Goal: Information Seeking & Learning: Learn about a topic

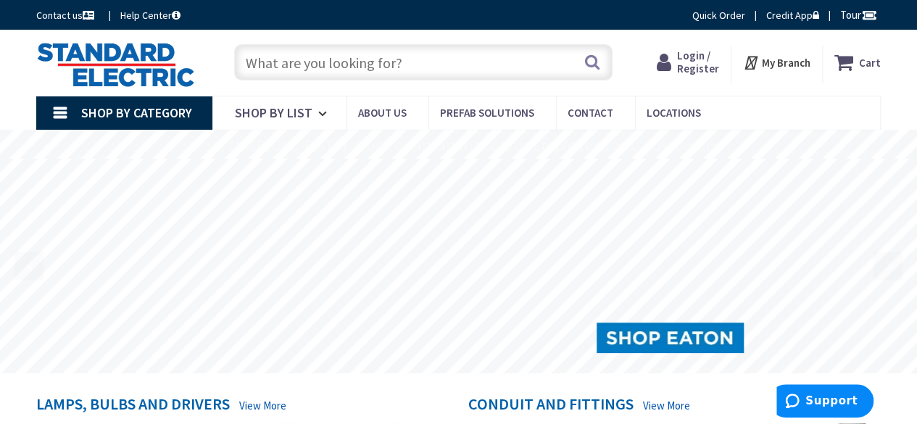
click at [337, 65] on input "text" at bounding box center [423, 62] width 378 height 36
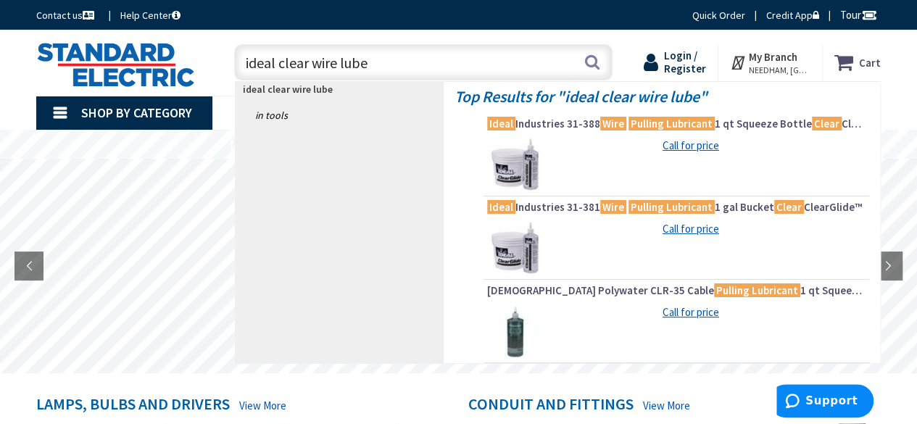
type input "ideal clear wire lube"
click at [701, 62] on span "Login / Register" at bounding box center [685, 62] width 42 height 27
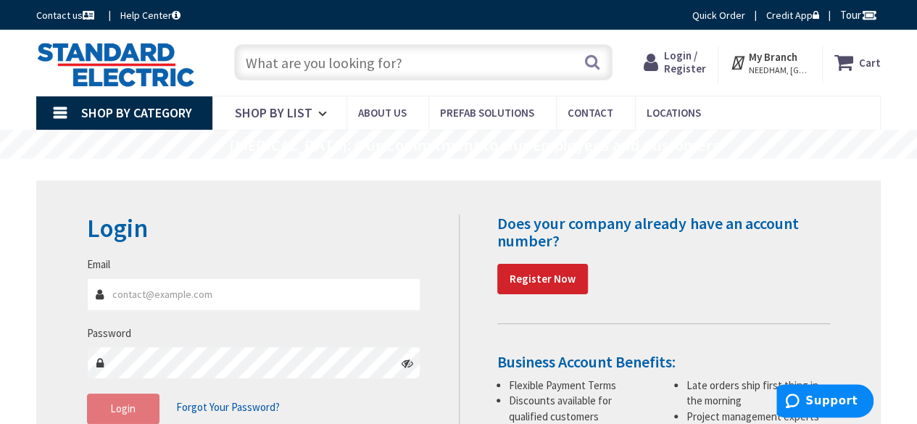
type input "[EMAIL_ADDRESS][DOMAIN_NAME]"
click at [117, 415] on span "Login" at bounding box center [122, 409] width 25 height 14
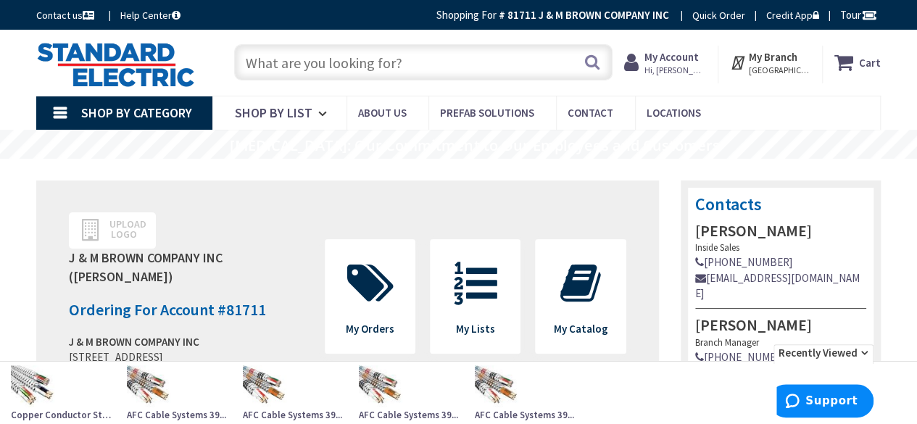
click at [361, 60] on input "text" at bounding box center [423, 62] width 378 height 36
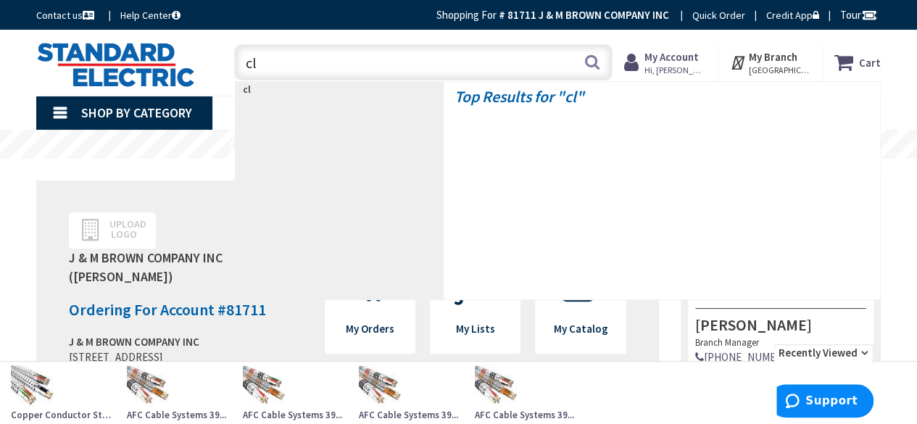
type input "c"
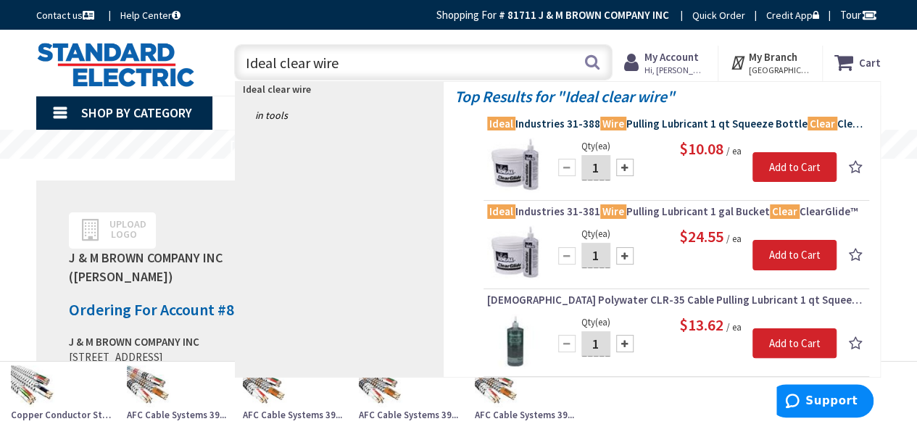
type input "Ideal clear wire"
click at [663, 121] on span "Ideal Industries 31-388 Wire Pulling Lubricant 1 qt Squeeze Bottle Clear ClearG…" at bounding box center [676, 124] width 378 height 14
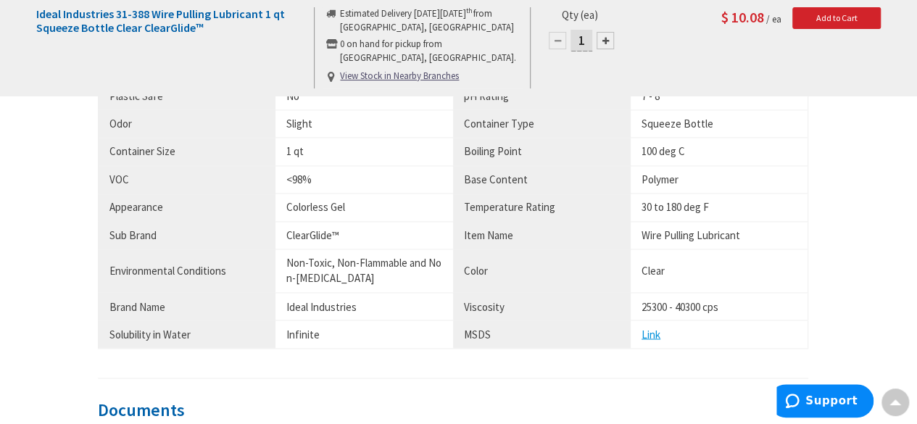
scroll to position [1095, 0]
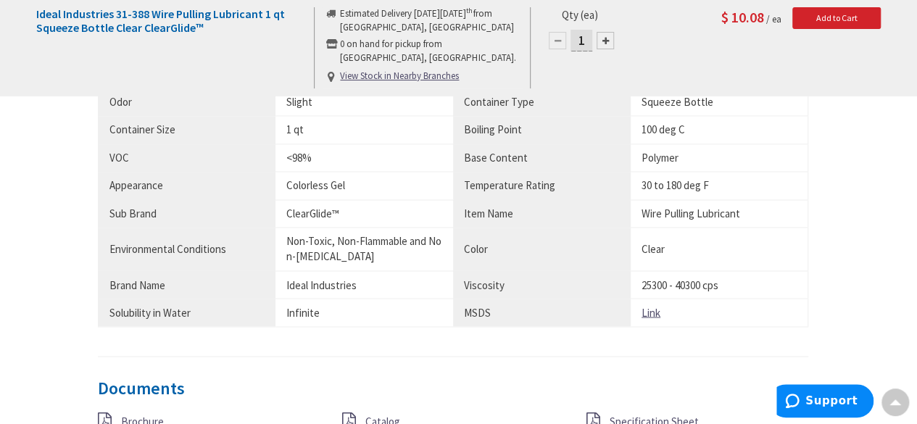
click at [650, 308] on u "Link" at bounding box center [651, 312] width 19 height 14
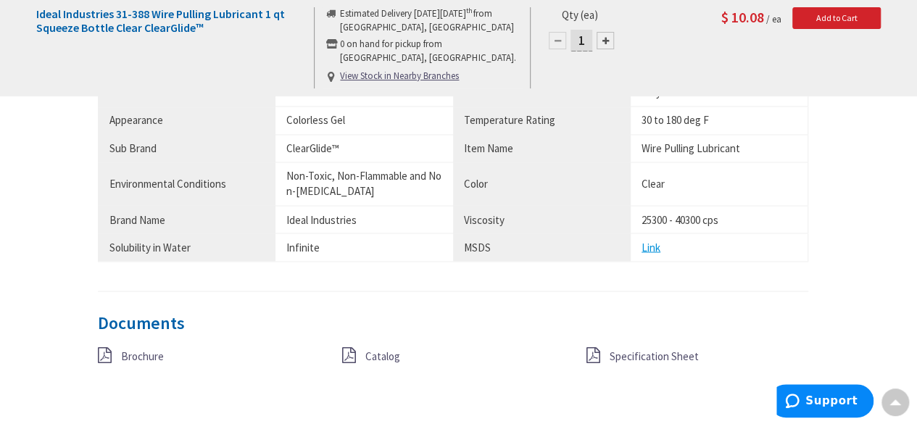
scroll to position [1160, 0]
click at [596, 348] on icon at bounding box center [593, 355] width 14 height 16
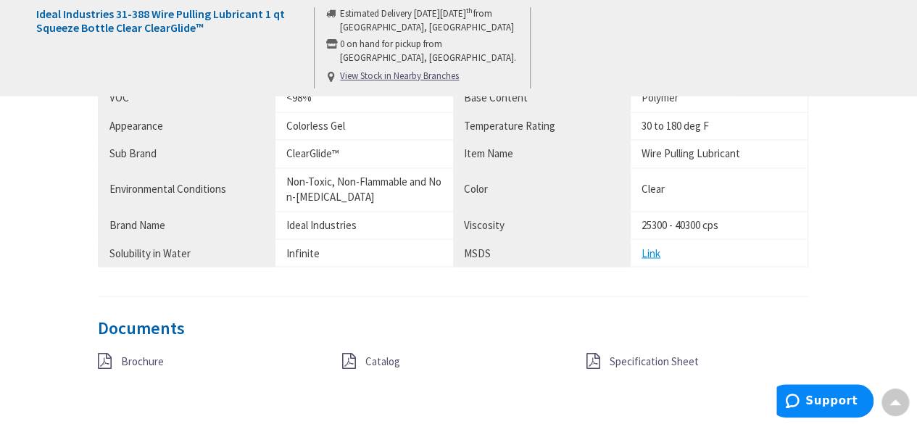
click at [384, 354] on span "Catalog" at bounding box center [382, 361] width 35 height 14
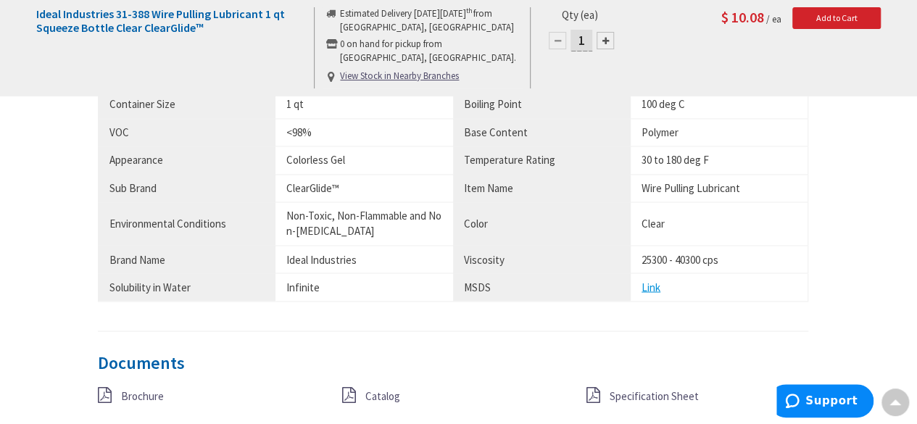
scroll to position [1153, 0]
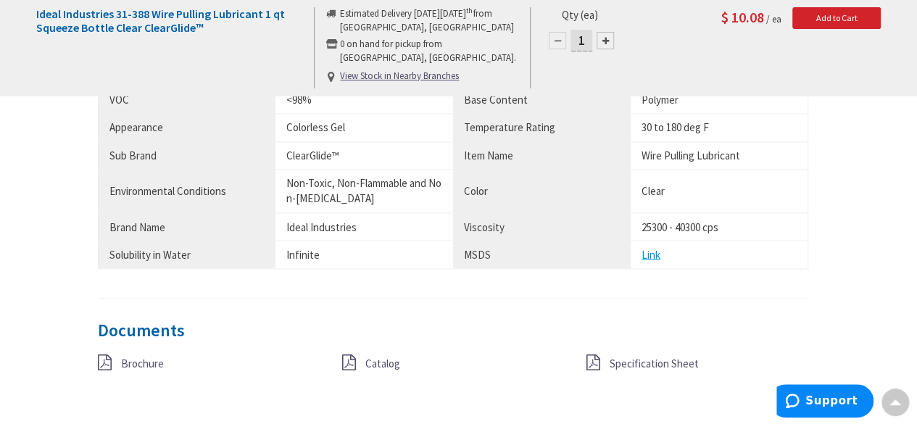
click at [616, 357] on span "Specification Sheet" at bounding box center [653, 363] width 89 height 14
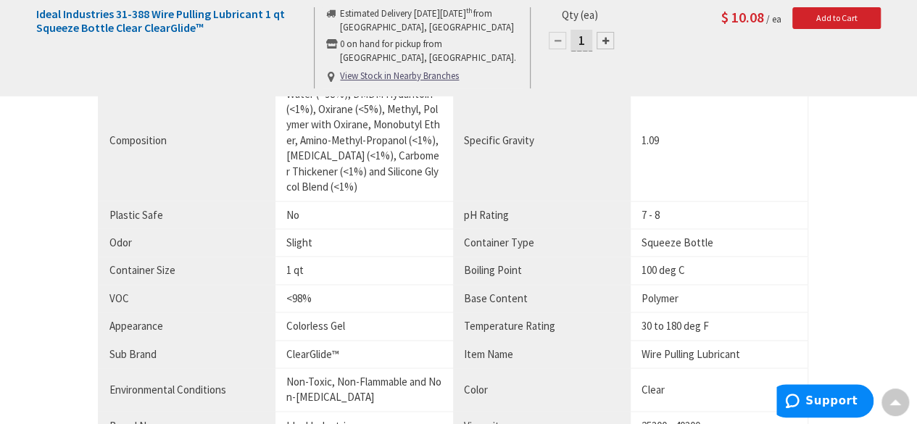
scroll to position [922, 0]
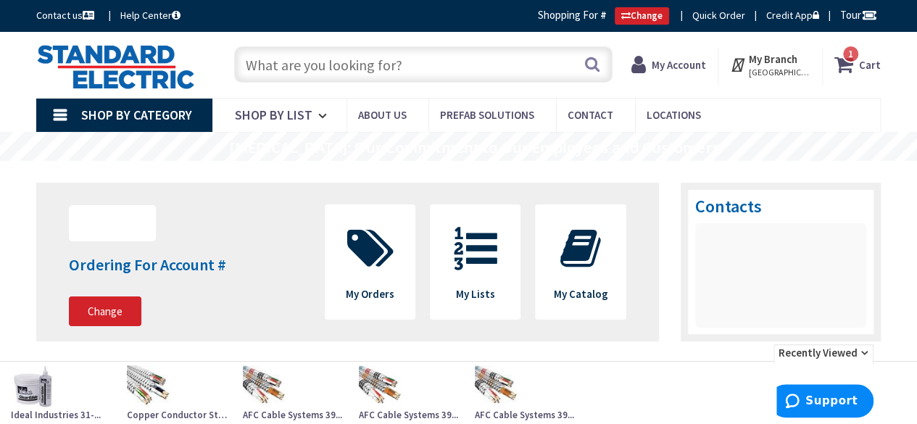
click at [689, 63] on strong "My Account" at bounding box center [679, 65] width 54 height 14
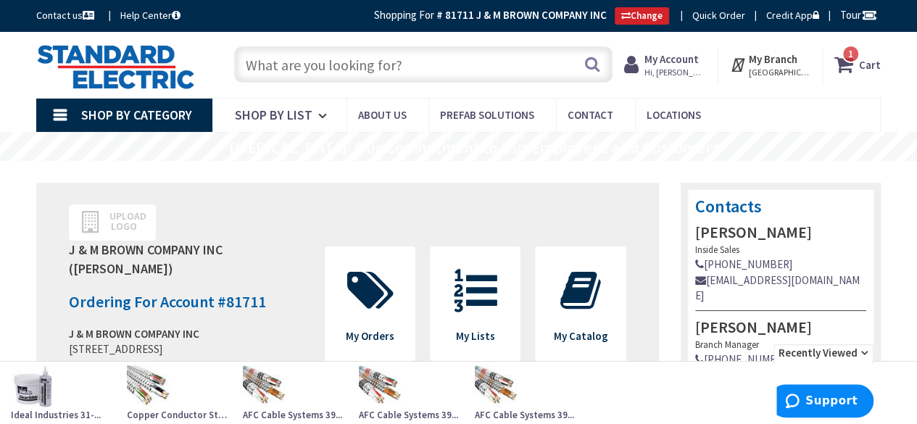
click at [293, 69] on input "text" at bounding box center [423, 64] width 378 height 36
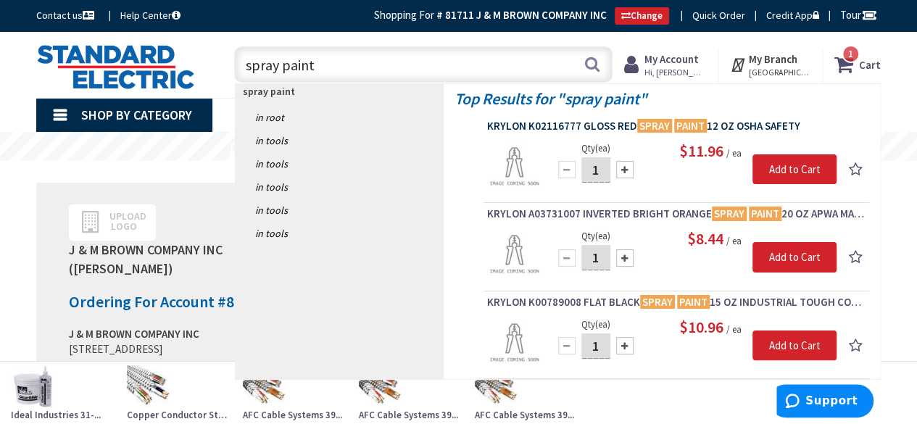
type input "spray paint"
click at [559, 125] on span "KRYLON K02116777 GLOSS RED SPRAY PAINT 12 OZ OSHA SAFETY" at bounding box center [676, 126] width 378 height 14
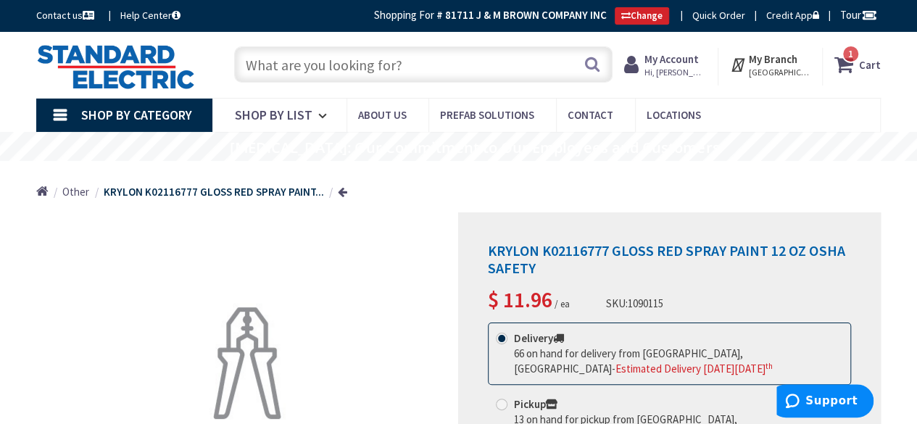
click at [301, 67] on input "text" at bounding box center [423, 64] width 378 height 36
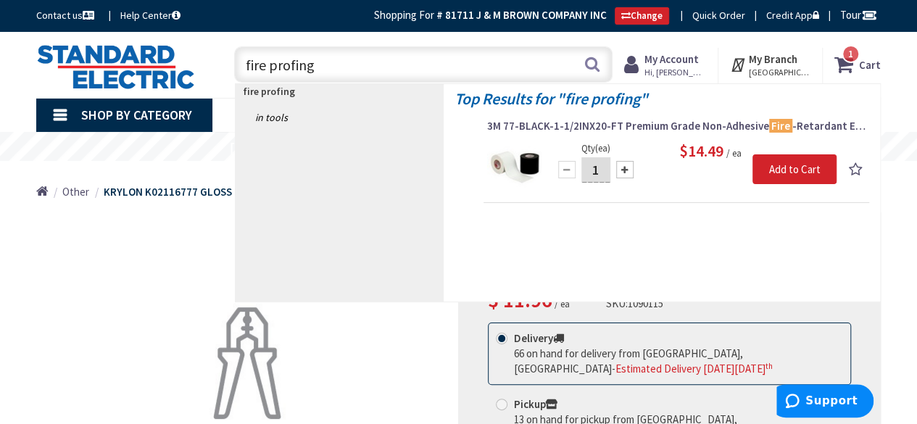
click at [286, 66] on input "fire profing" at bounding box center [423, 64] width 378 height 36
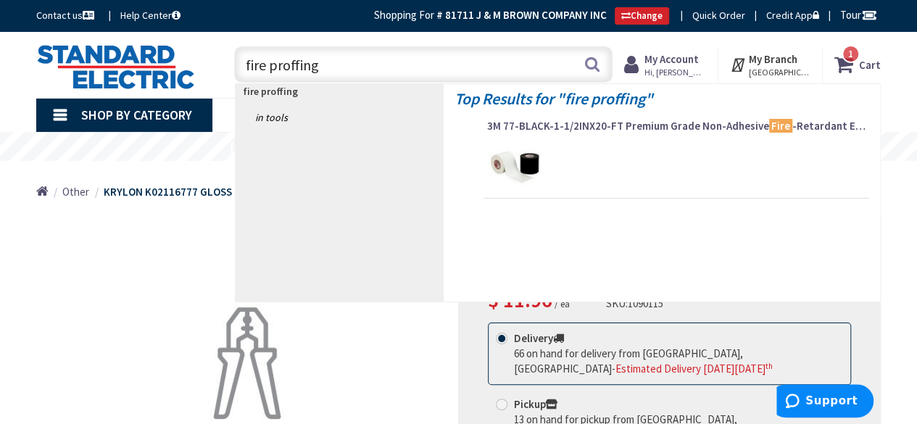
click at [394, 78] on input "fire proffing" at bounding box center [423, 64] width 378 height 36
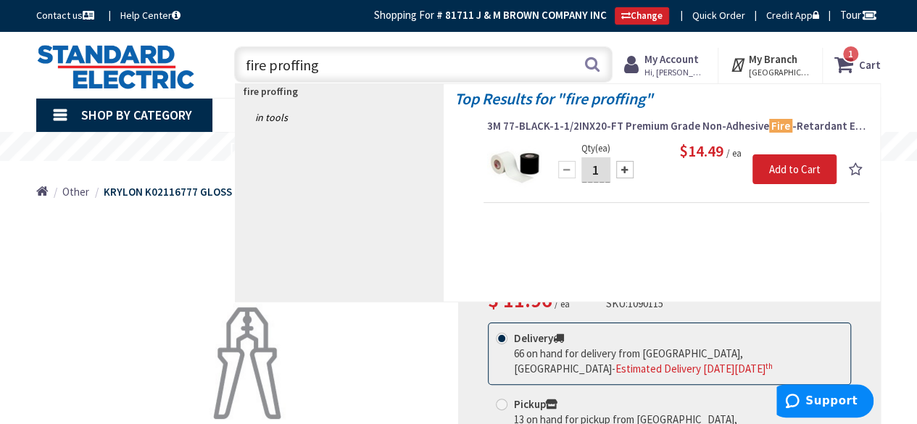
click at [245, 66] on input "fire proffing" at bounding box center [423, 64] width 378 height 36
click at [315, 65] on input "3m fire proffing" at bounding box center [423, 64] width 378 height 36
type input "3m fire proofing"
click at [592, 67] on button "Search" at bounding box center [592, 64] width 19 height 33
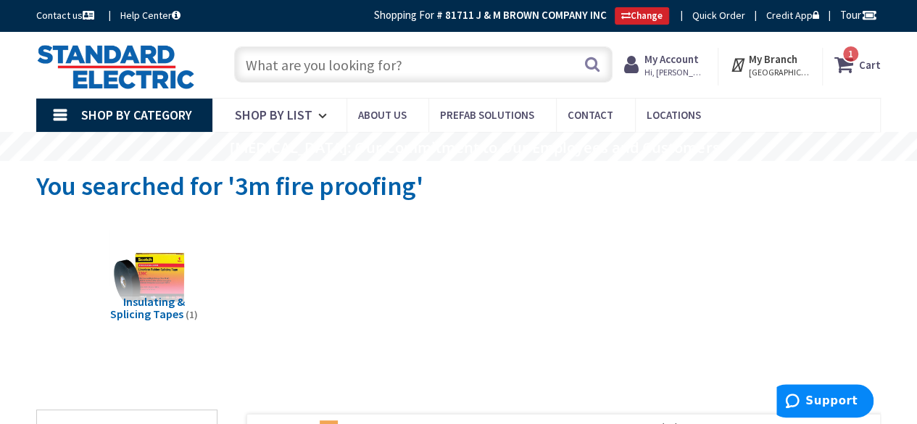
click at [347, 70] on input "text" at bounding box center [423, 64] width 378 height 36
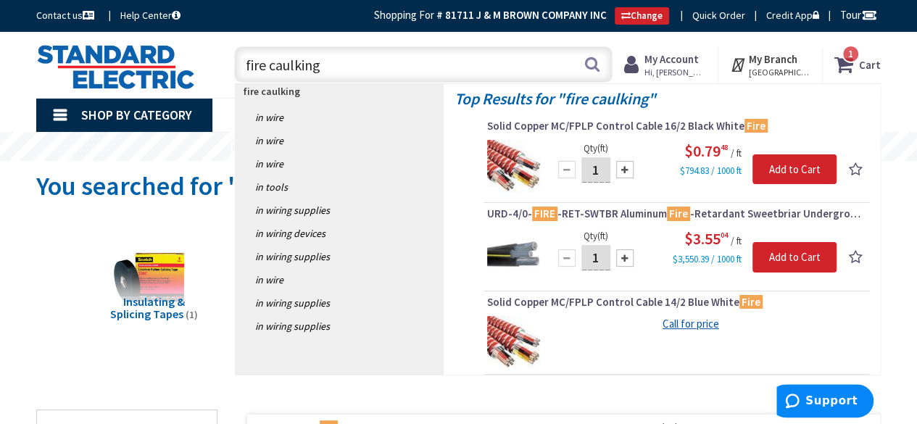
click at [245, 65] on input "fire caulking" at bounding box center [423, 64] width 378 height 36
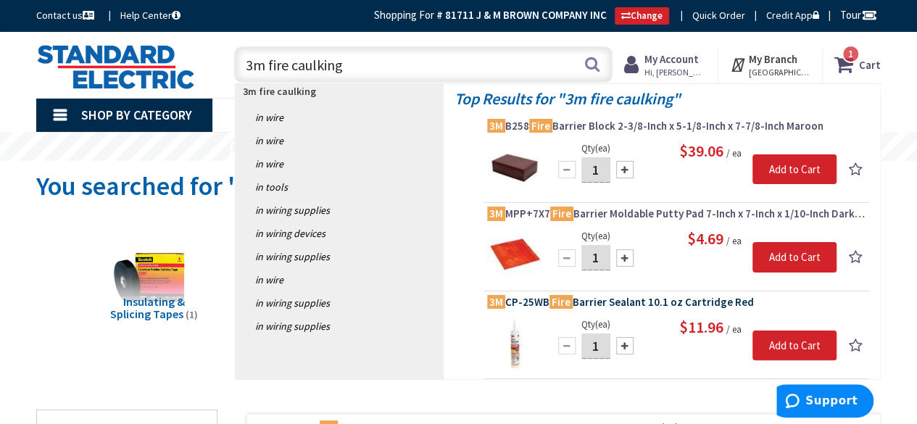
type input "3m fire caulking"
click at [632, 301] on span "3M CP-25WB Fire Barrier Sealant 10.1 oz Cartridge Red" at bounding box center [676, 302] width 378 height 14
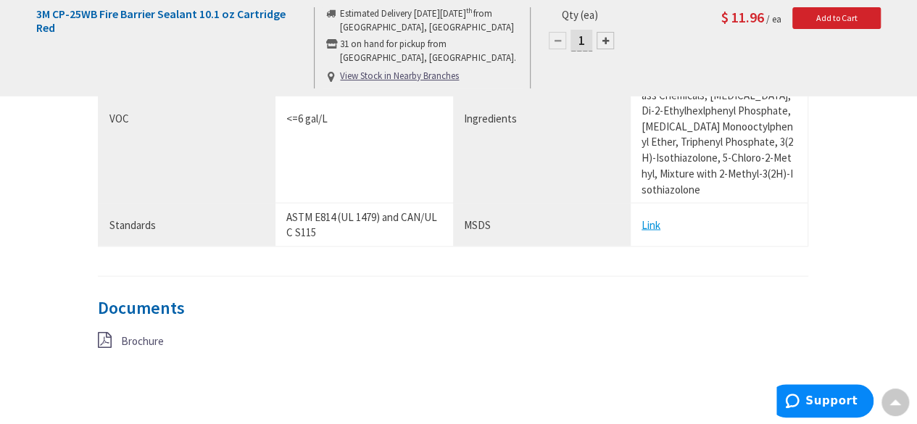
scroll to position [1215, 0]
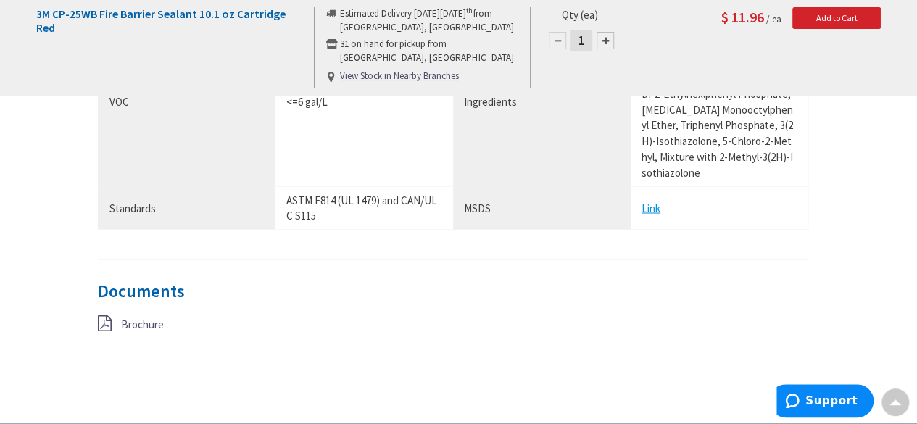
click at [130, 317] on span "Brochure" at bounding box center [142, 324] width 43 height 14
click at [655, 201] on u "Link" at bounding box center [651, 208] width 19 height 14
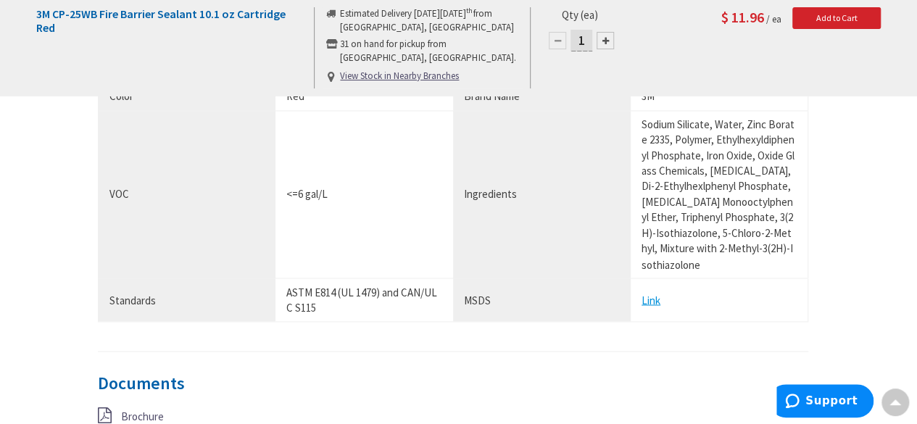
scroll to position [1103, 0]
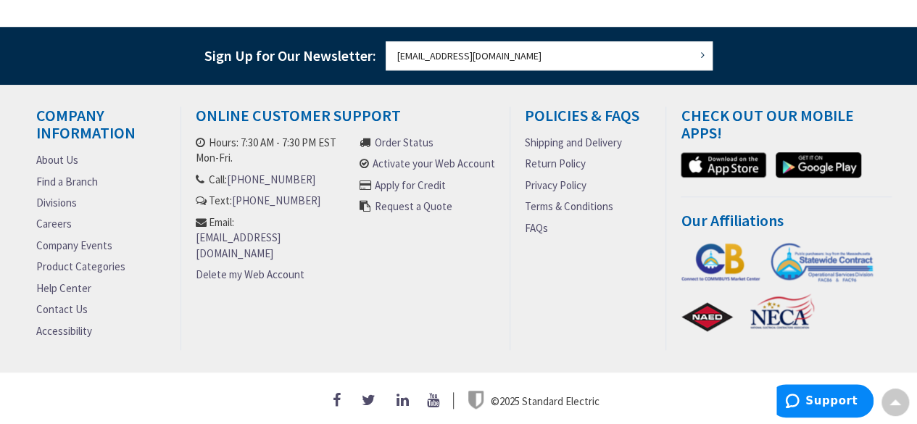
scroll to position [608, 0]
